Goal: Navigation & Orientation: Understand site structure

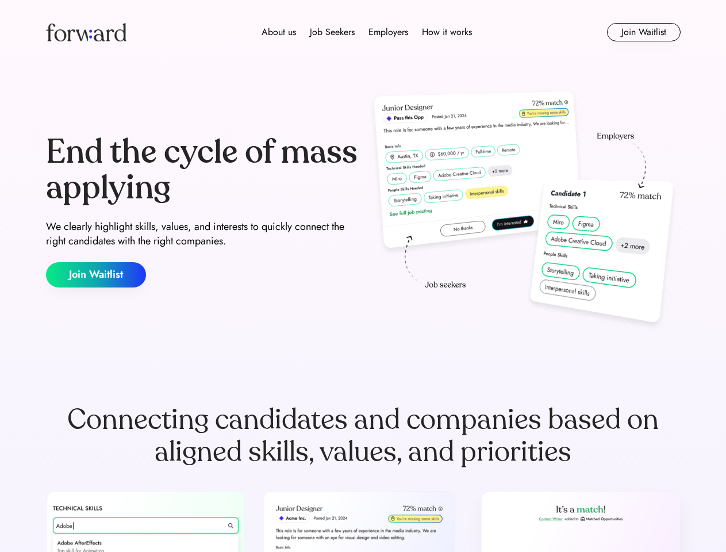
click at [363, 276] on div "End the cycle of mass applying We clearly highlight skills, values, and interes…" at bounding box center [363, 210] width 635 height 247
click at [364, 32] on div "About us Job Seekers Employers How it works" at bounding box center [366, 32] width 453 height 14
click at [86, 32] on img at bounding box center [86, 32] width 81 height 18
click at [367, 32] on div "About us Job Seekers Employers How it works" at bounding box center [366, 32] width 453 height 14
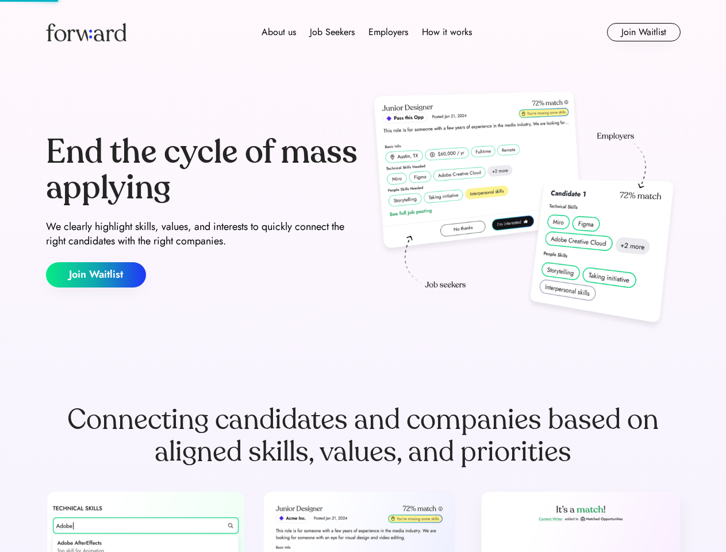
click at [279, 32] on div "About us" at bounding box center [279, 32] width 35 height 14
click at [332, 32] on div "Job Seekers" at bounding box center [332, 32] width 45 height 14
click at [388, 32] on div "Employers" at bounding box center [389, 32] width 40 height 14
click at [446, 32] on div "How it works" at bounding box center [447, 32] width 50 height 14
click at [644, 32] on button "Join Waitlist" at bounding box center [644, 32] width 74 height 18
